Goal: Task Accomplishment & Management: Manage account settings

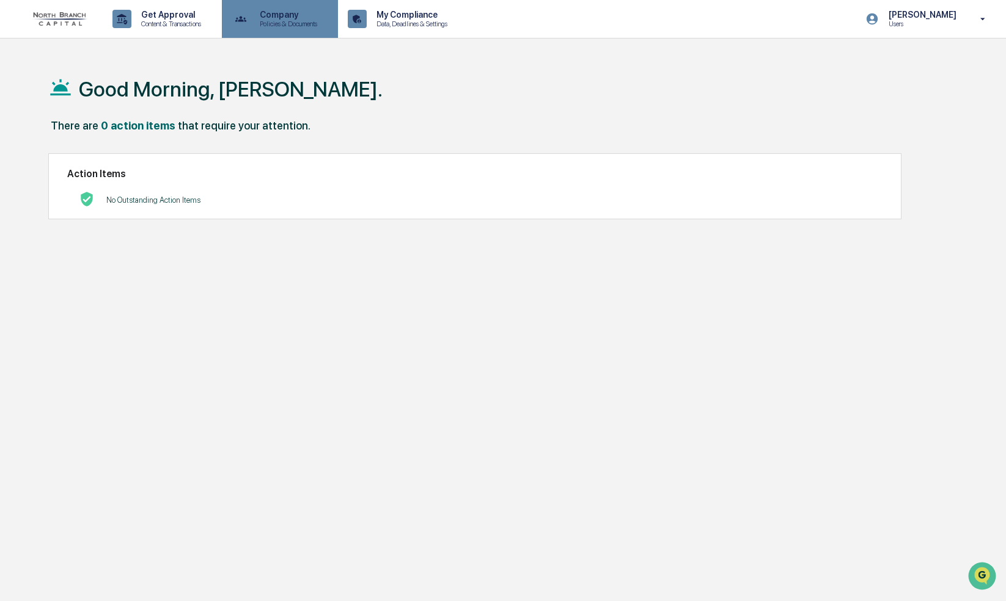
click at [288, 16] on p "Company" at bounding box center [286, 15] width 73 height 10
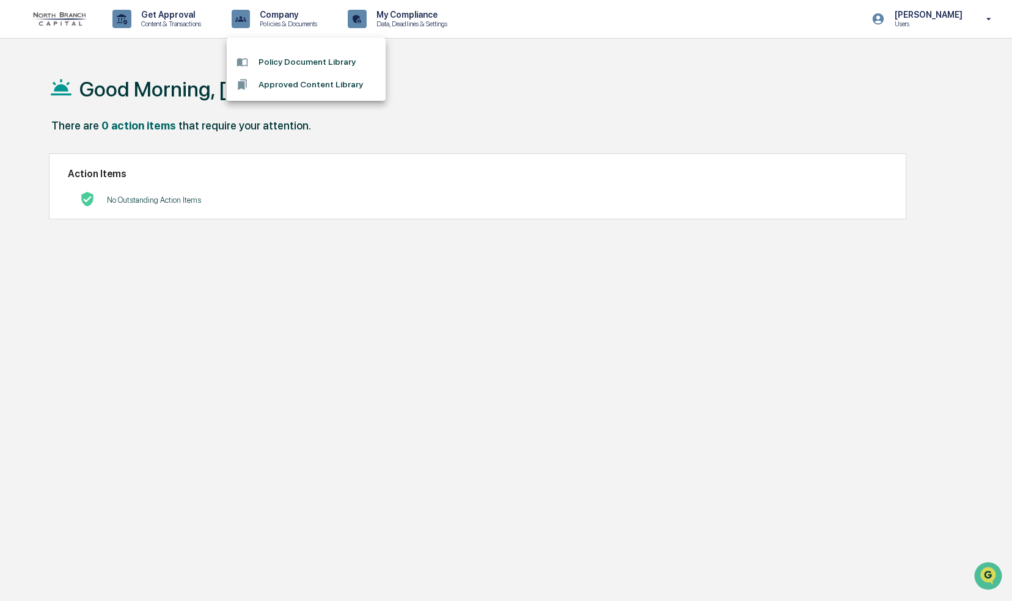
click at [412, 20] on div at bounding box center [506, 300] width 1012 height 601
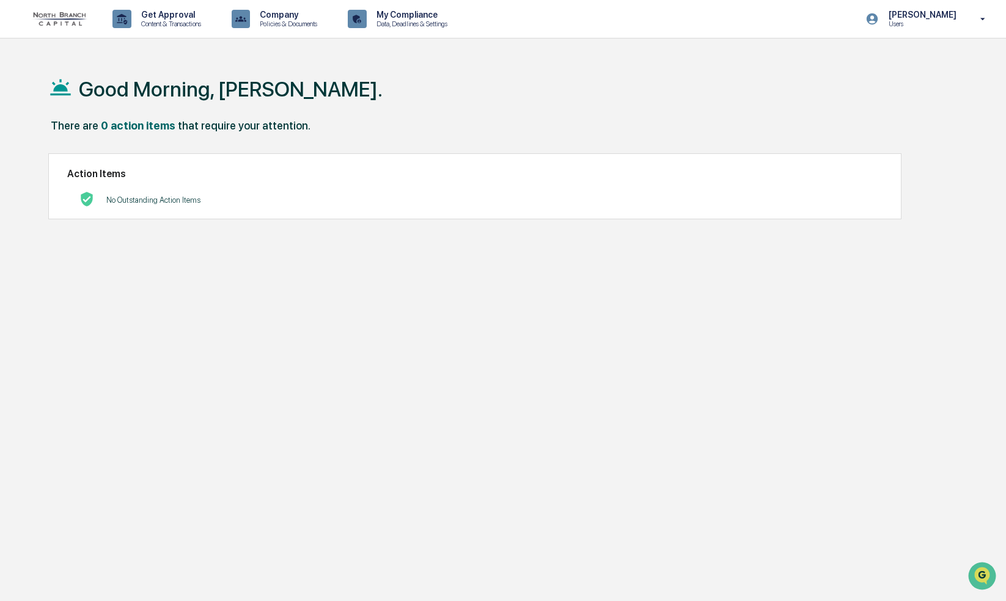
click at [412, 20] on p "Data, Deadlines & Settings" at bounding box center [410, 24] width 87 height 9
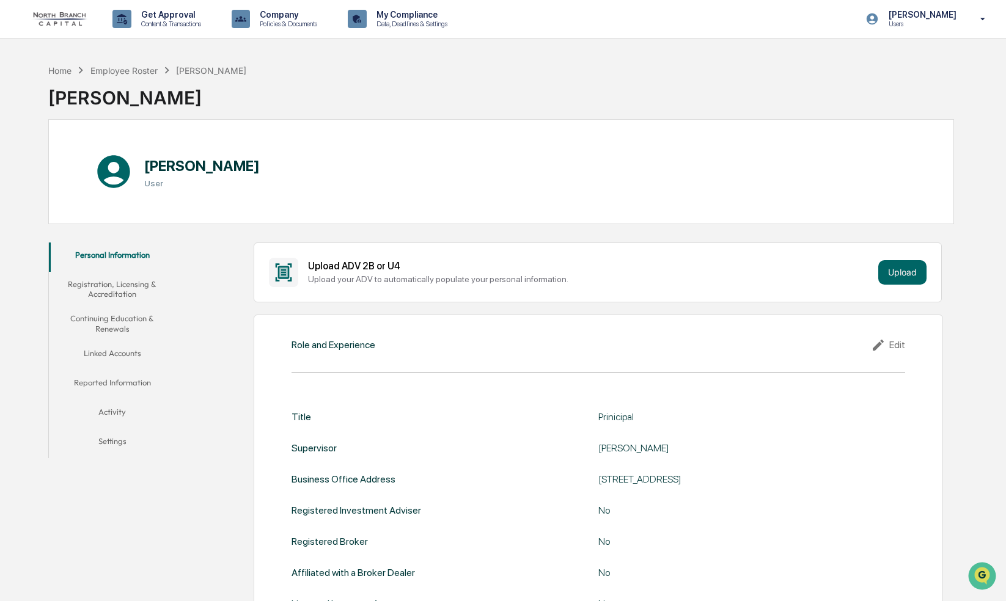
click at [104, 384] on button "Reported Information" at bounding box center [112, 384] width 126 height 29
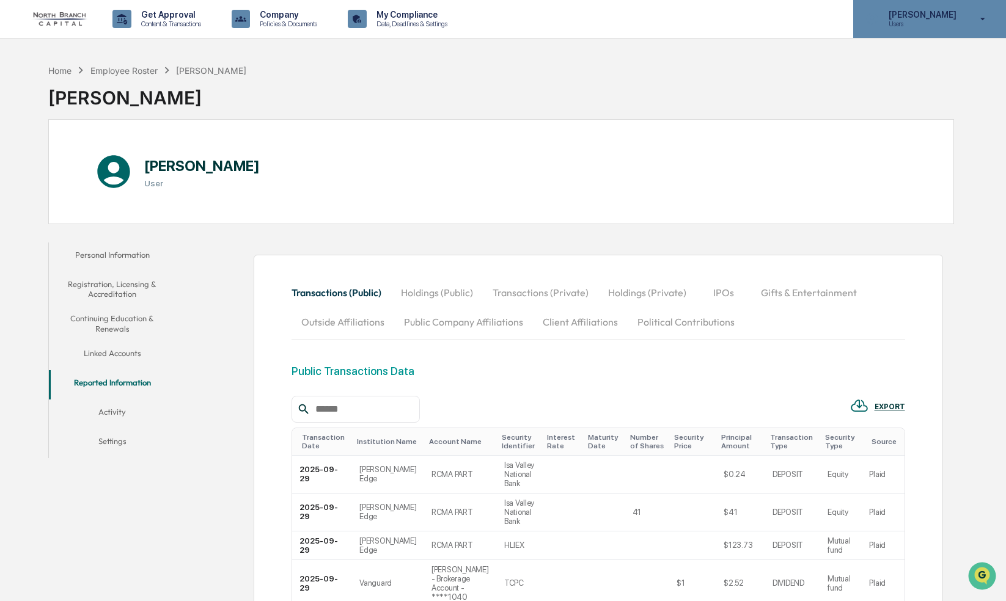
click at [982, 20] on icon at bounding box center [982, 19] width 21 height 12
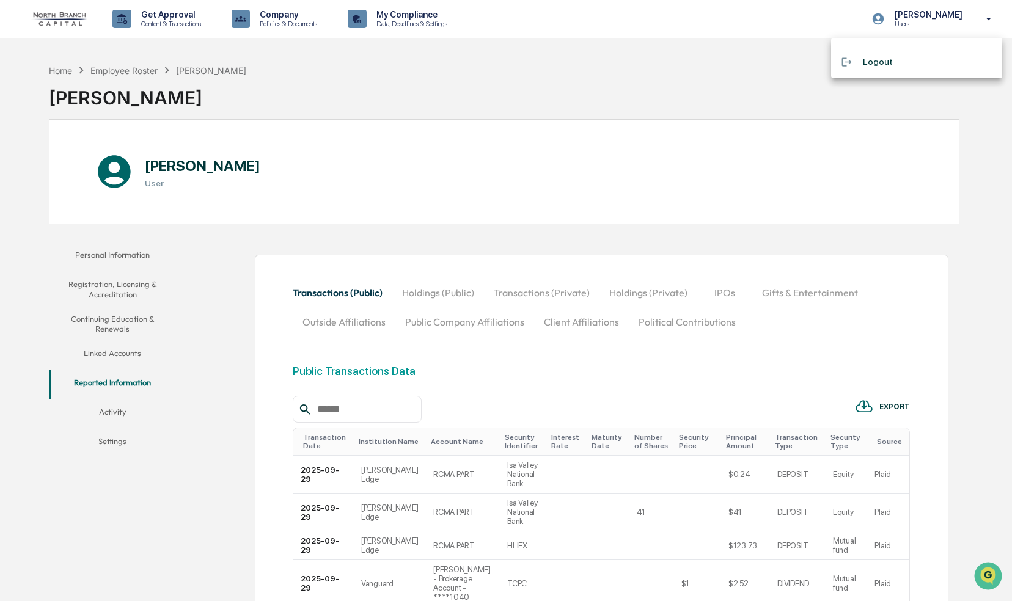
click at [873, 62] on li "Logout" at bounding box center [916, 62] width 171 height 23
